Goal: Transaction & Acquisition: Purchase product/service

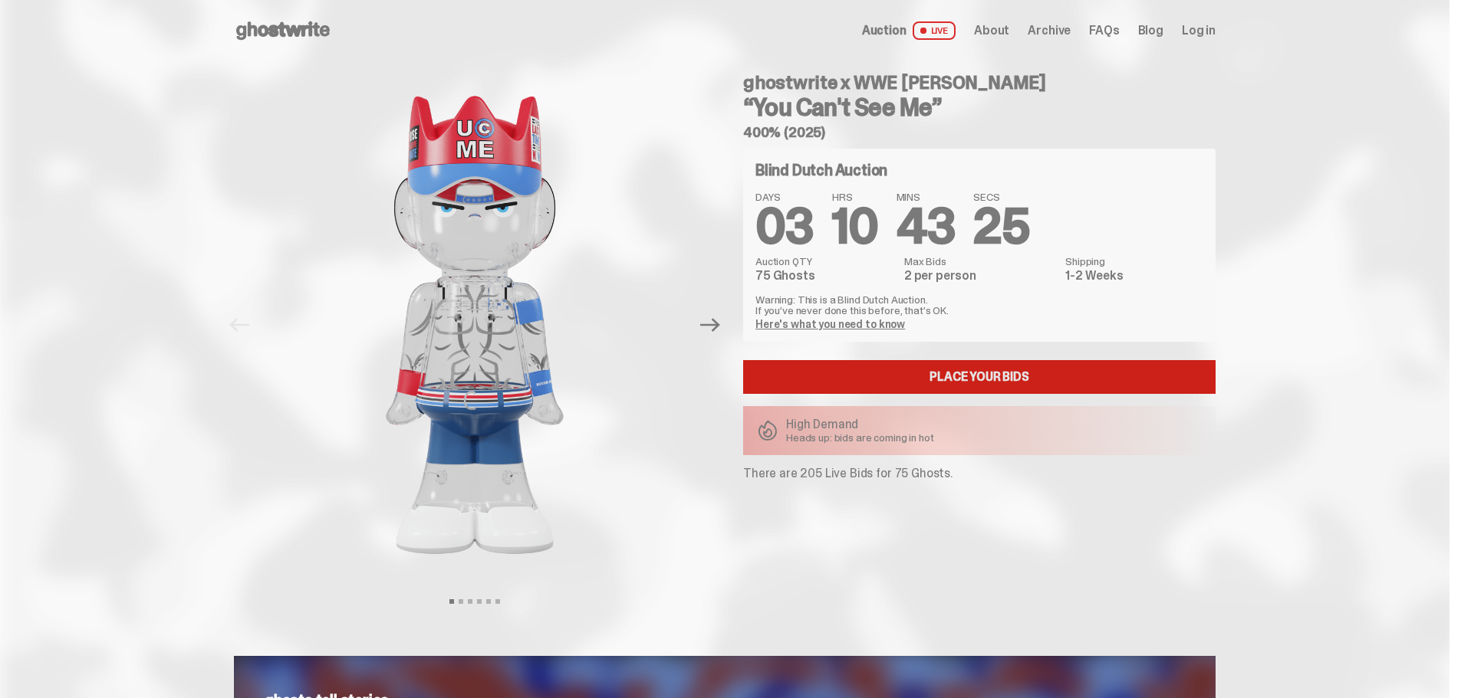
click at [905, 363] on link "Place your Bids" at bounding box center [979, 377] width 472 height 34
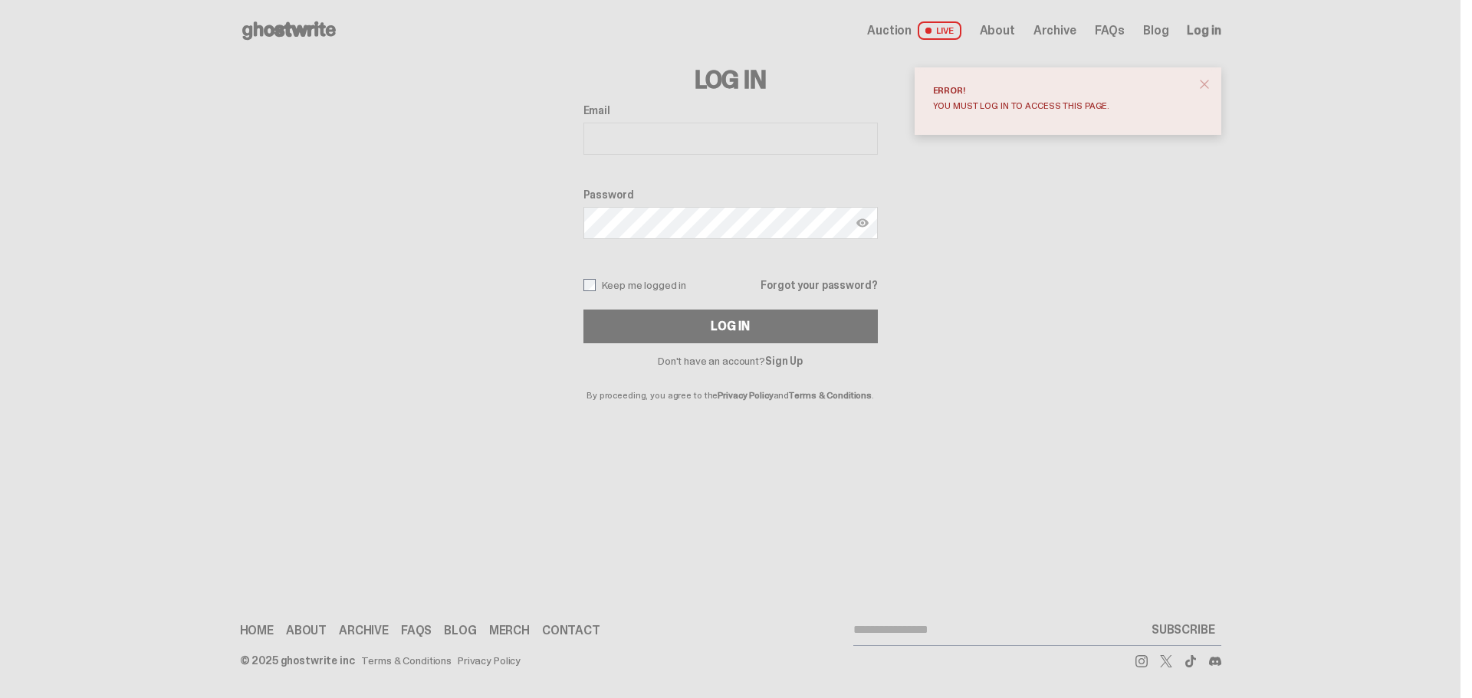
click at [685, 112] on label "Email" at bounding box center [730, 110] width 294 height 12
click at [685, 123] on input "Email" at bounding box center [730, 139] width 294 height 32
